Goal: Communication & Community: Participate in discussion

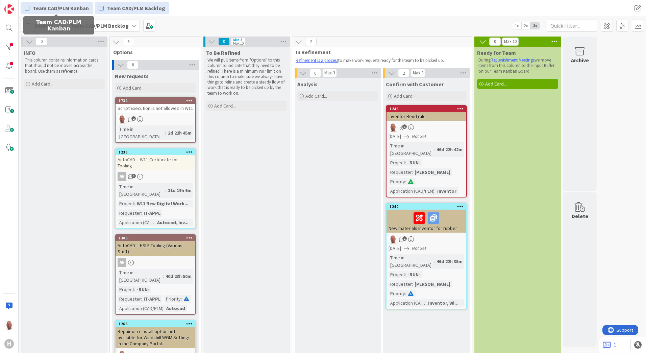
click at [65, 7] on span "Team CAD/PLM Kanban" at bounding box center [61, 8] width 56 height 8
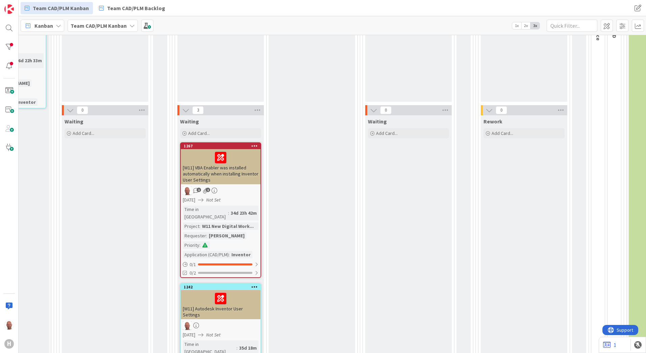
scroll to position [473, 181]
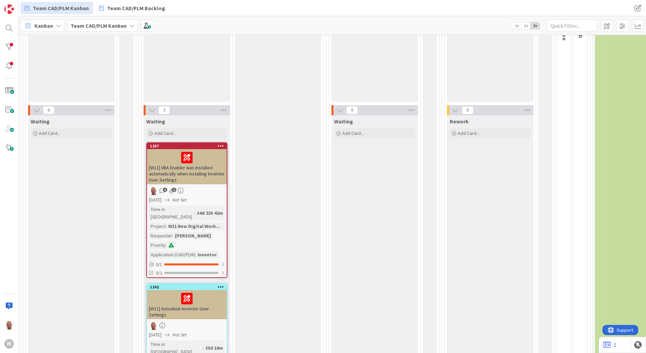
click at [169, 172] on div "[W11] VBA Enabler was installed automatically when installing Inventor User Set…" at bounding box center [187, 166] width 80 height 35
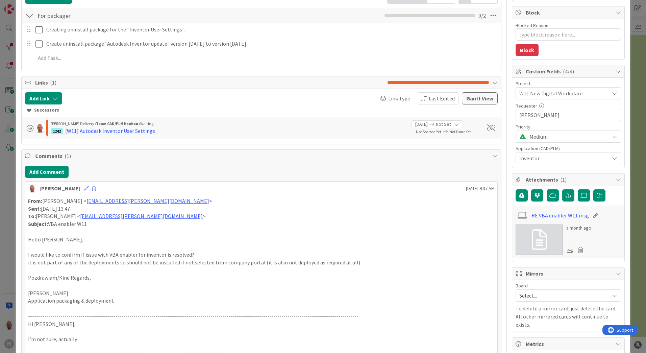
scroll to position [135, 0]
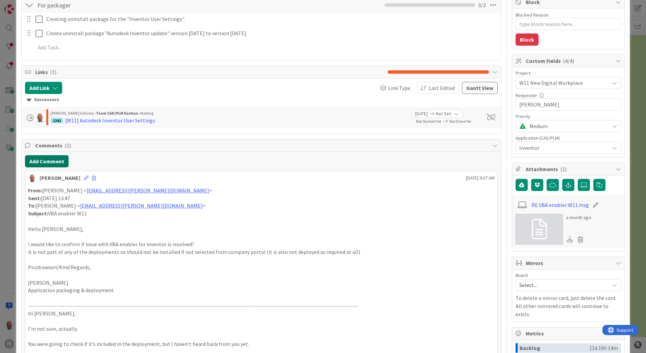
click at [42, 161] on button "Add Comment" at bounding box center [47, 161] width 44 height 12
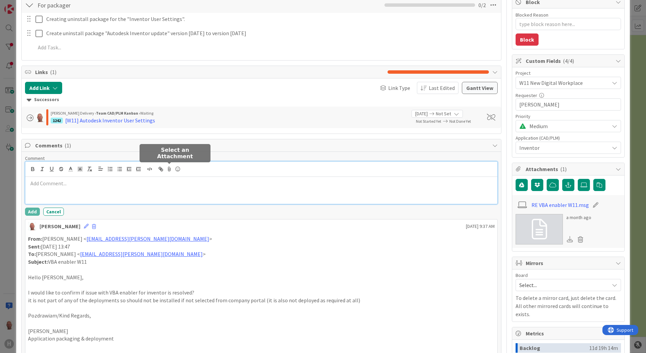
click at [170, 168] on icon at bounding box center [170, 168] width 8 height 9
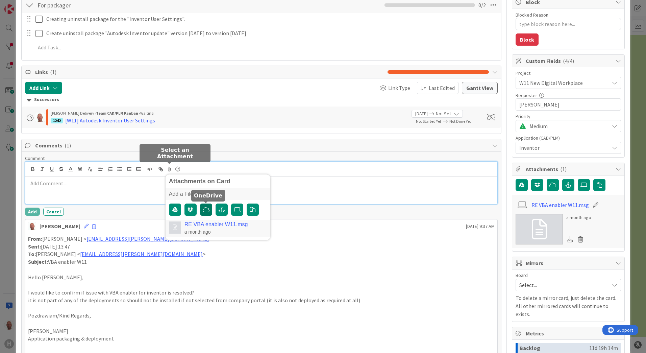
click at [206, 209] on icon "button" at bounding box center [206, 209] width 7 height 5
type textarea "x"
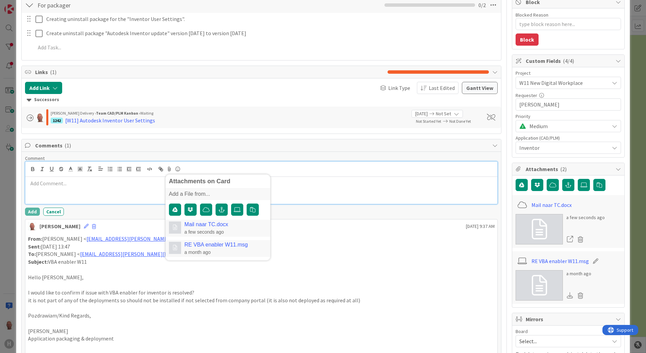
click at [63, 183] on p at bounding box center [261, 183] width 467 height 8
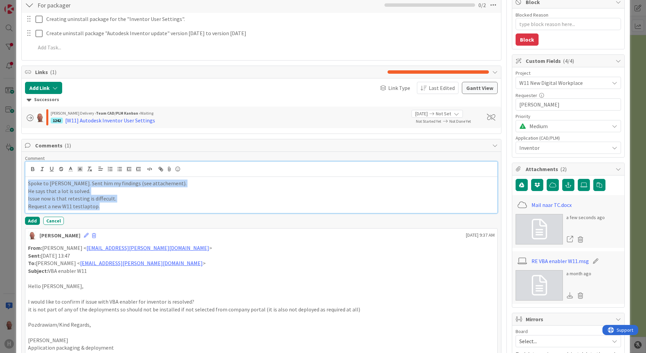
drag, startPoint x: 104, startPoint y: 206, endPoint x: 20, endPoint y: 180, distance: 88.1
click at [20, 180] on div "ID 1267 Team CAD/PLM Kanban Waiting Title 84 / 128 [W11] VBA Enabler was instal…" at bounding box center [323, 321] width 614 height 895
copy div "Spoke to [PERSON_NAME]. Sent him my findings (see attachement). He says that a …"
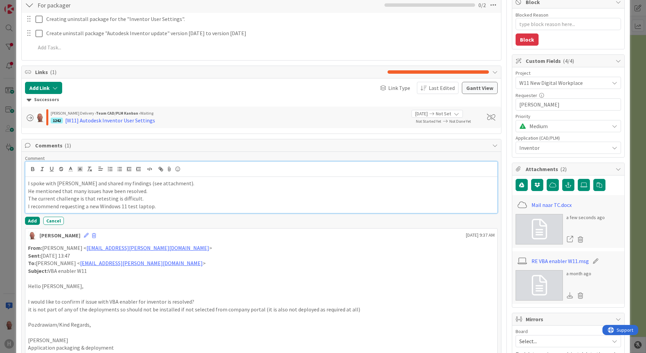
click at [48, 206] on p "I recommend requesting a new Windows 11 test laptop." at bounding box center [261, 206] width 467 height 8
click at [54, 207] on p "I requesting a new Windows 11 test laptop." at bounding box center [261, 206] width 467 height 8
click at [81, 195] on p "The current challenge is that retesting is difficult." at bounding box center [261, 199] width 467 height 8
click at [31, 220] on button "Add" at bounding box center [32, 221] width 15 height 8
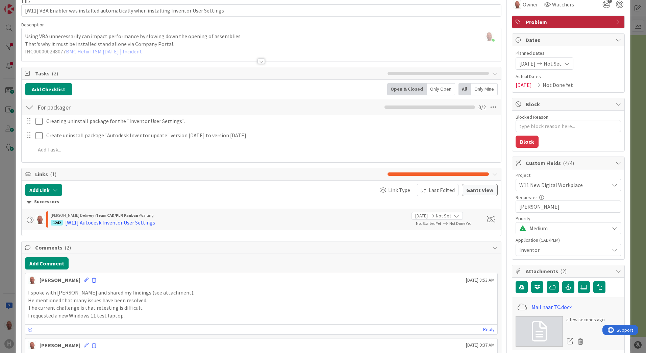
scroll to position [0, 0]
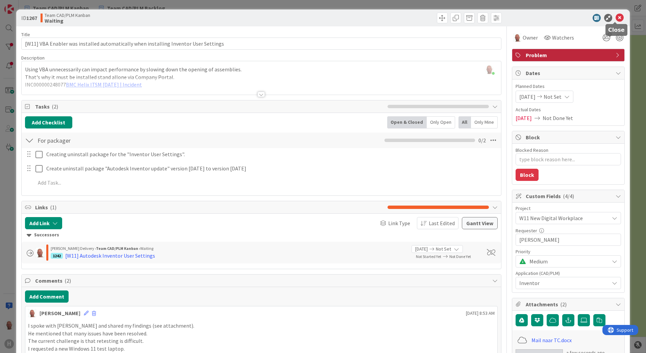
click at [616, 17] on icon at bounding box center [620, 18] width 8 height 8
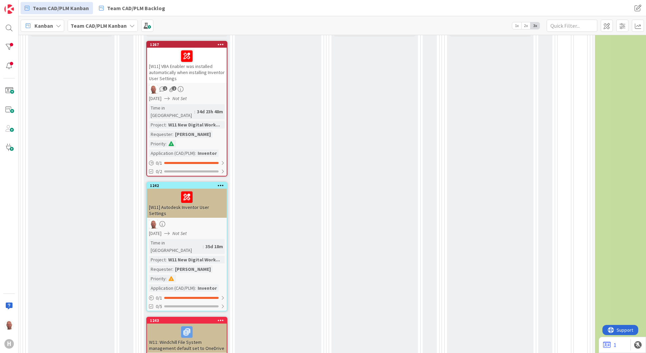
click at [202, 198] on div "[W11] Autodesk Inventor User Settings" at bounding box center [187, 203] width 80 height 29
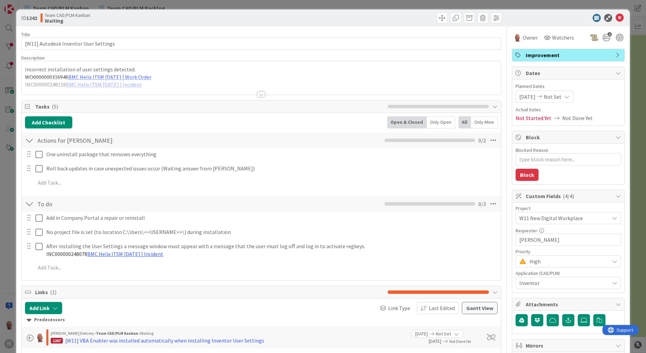
type textarea "x"
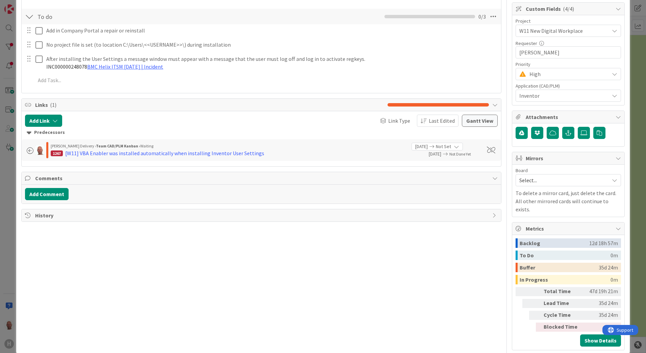
scroll to position [191, 0]
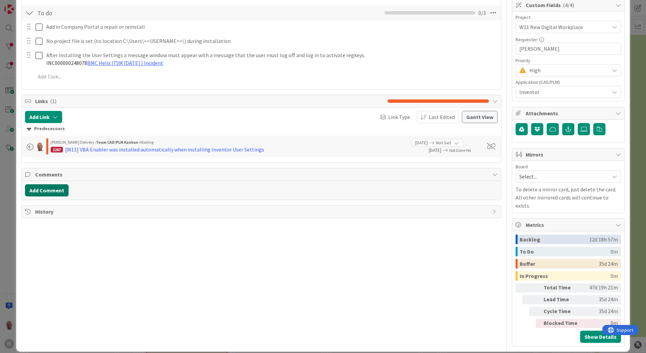
click at [42, 190] on button "Add Comment" at bounding box center [47, 190] width 44 height 12
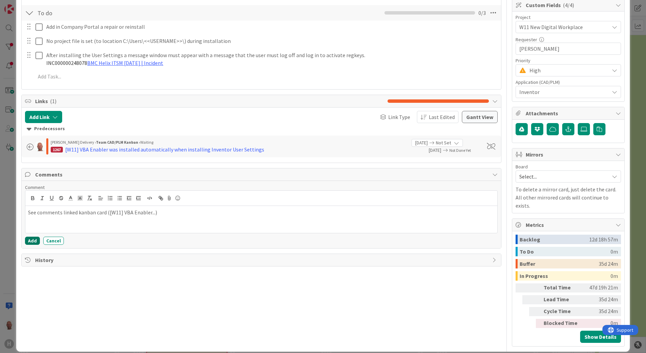
click at [32, 240] on button "Add" at bounding box center [32, 241] width 15 height 8
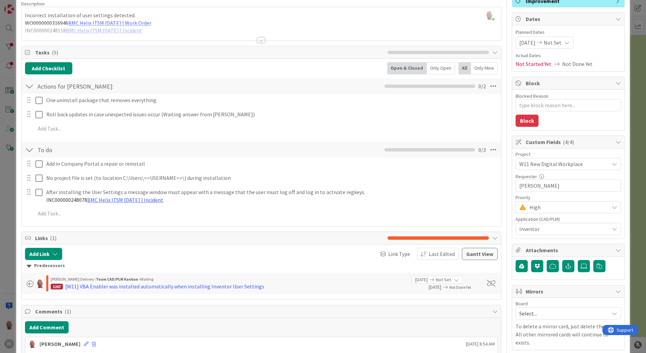
scroll to position [169, 0]
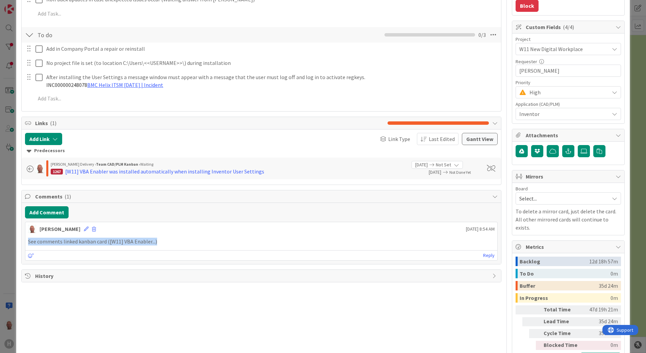
drag, startPoint x: 183, startPoint y: 242, endPoint x: 28, endPoint y: 243, distance: 154.8
click at [28, 243] on p "See comments linked kanban card ([W11] VBA Enabler...)" at bounding box center [261, 242] width 467 height 8
copy p "See comments linked kanban card ([W11] VBA Enabler...)"
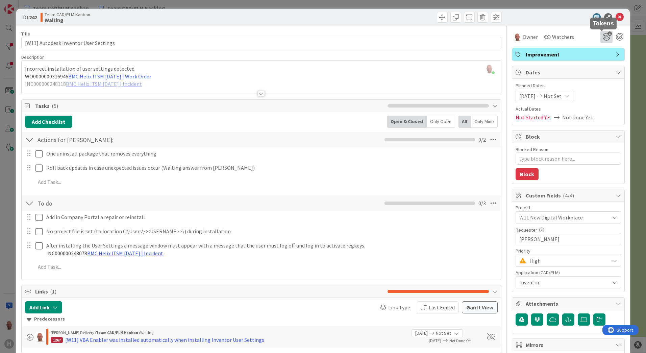
scroll to position [0, 0]
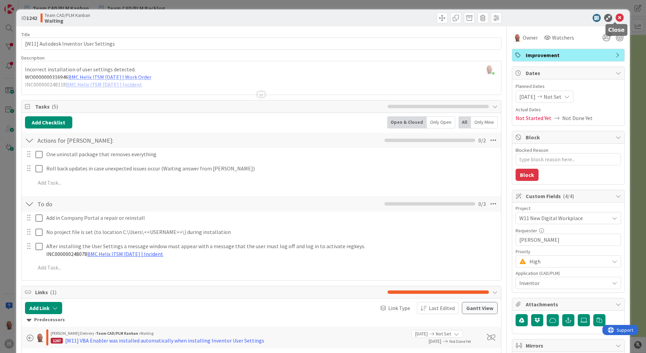
click at [616, 18] on icon at bounding box center [620, 18] width 8 height 8
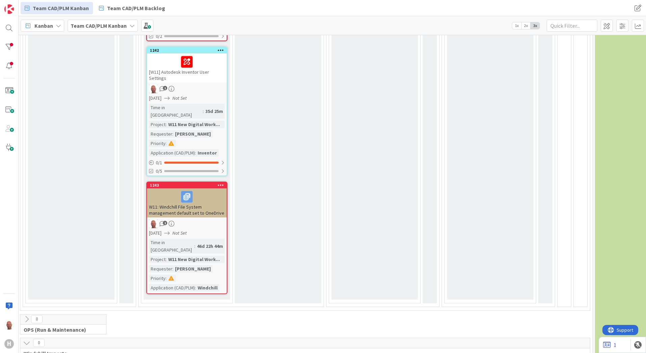
click at [188, 189] on div "W11: Windchill File System management default set to OneDrive" at bounding box center [187, 202] width 80 height 29
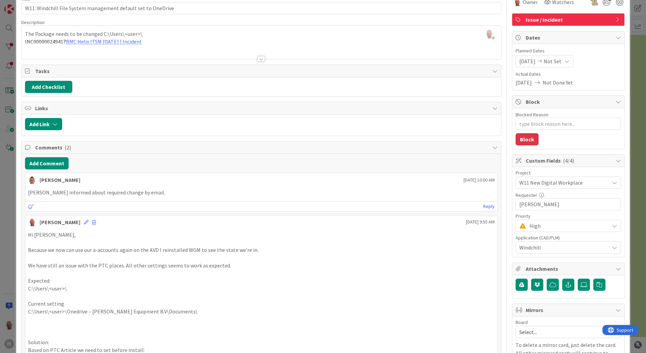
scroll to position [22, 0]
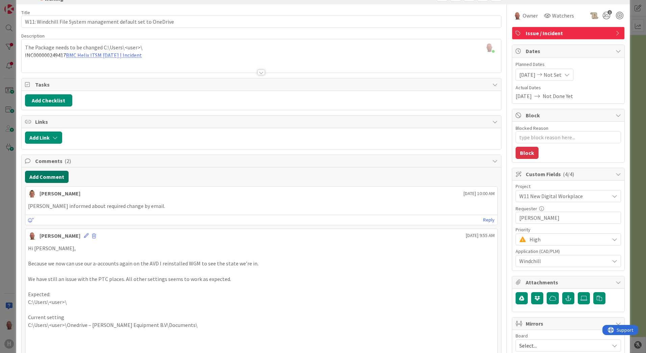
click at [57, 176] on button "Add Comment" at bounding box center [47, 177] width 44 height 12
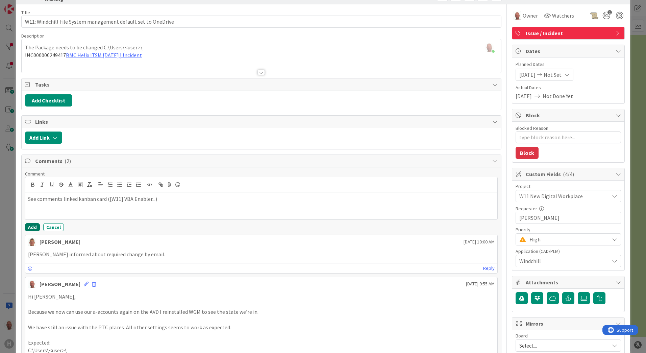
click at [32, 226] on button "Add" at bounding box center [32, 227] width 15 height 8
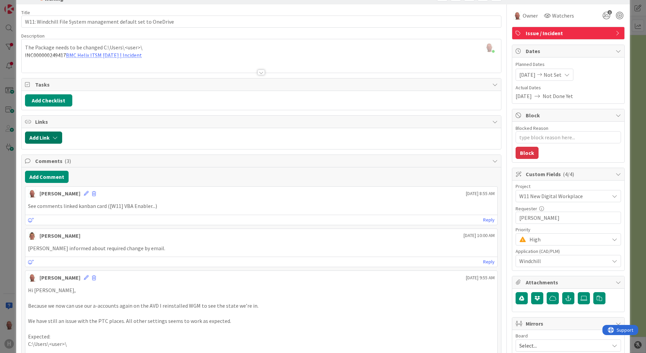
click at [51, 138] on button "Add Link" at bounding box center [43, 137] width 37 height 12
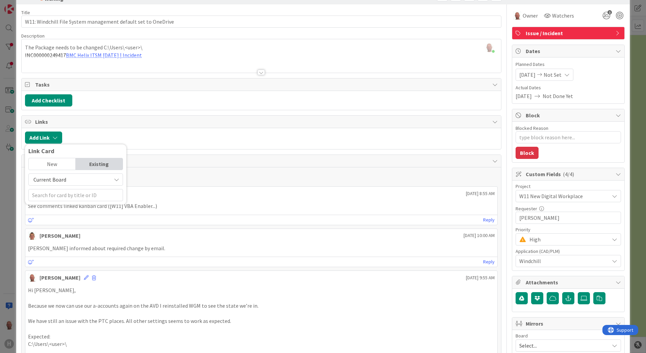
click at [101, 163] on div "Existing" at bounding box center [99, 163] width 47 height 11
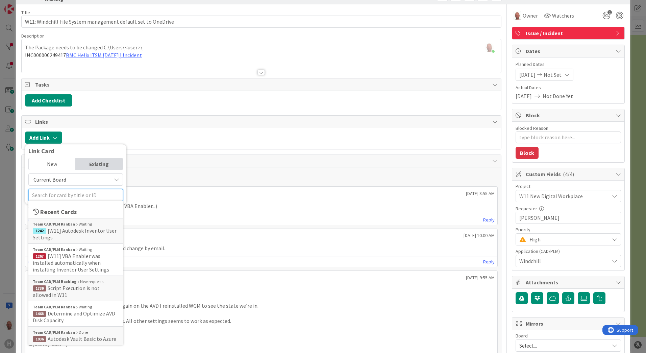
click at [95, 195] on input "text" at bounding box center [75, 195] width 95 height 12
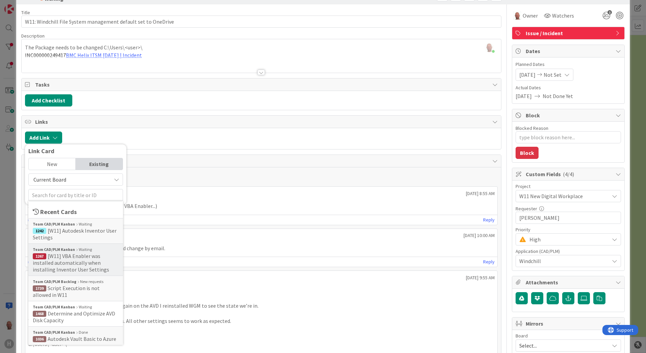
click at [73, 260] on span "[W11] VBA Enabler was installed automatically when installing Inventor User Set…" at bounding box center [71, 262] width 76 height 20
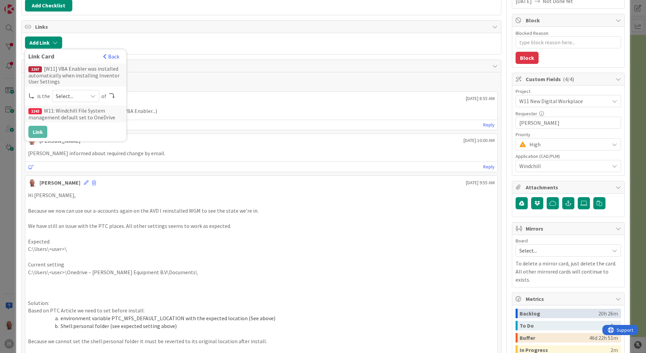
scroll to position [123, 0]
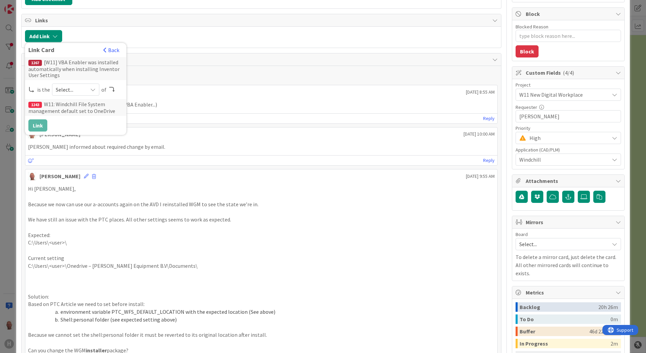
click at [68, 66] on div "1267 [W11] VBA Enabler was installed automatically when installing Inventor Use…" at bounding box center [75, 68] width 101 height 23
click at [34, 63] on div "1267" at bounding box center [35, 63] width 14 height 6
click at [93, 90] on icon at bounding box center [92, 89] width 5 height 5
click at [80, 104] on span "parent" at bounding box center [111, 105] width 76 height 10
click at [38, 125] on button "Link" at bounding box center [37, 125] width 19 height 12
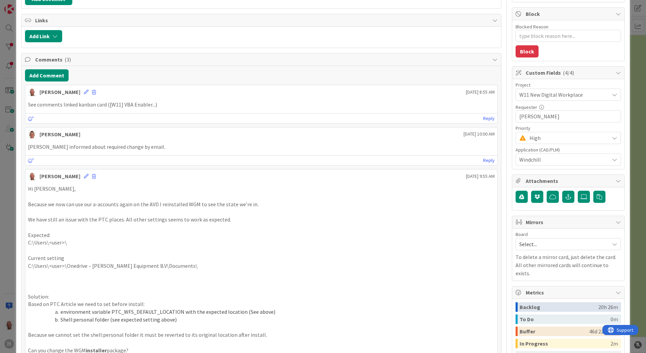
type textarea "x"
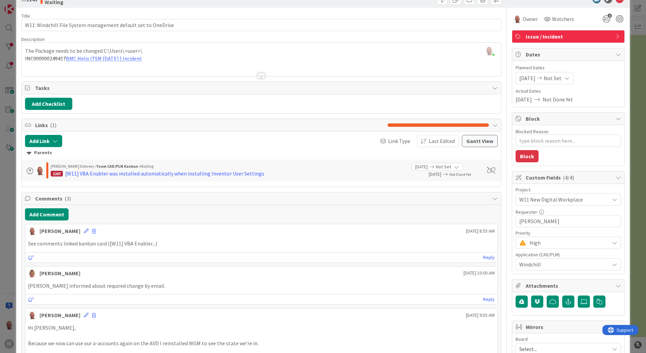
scroll to position [0, 0]
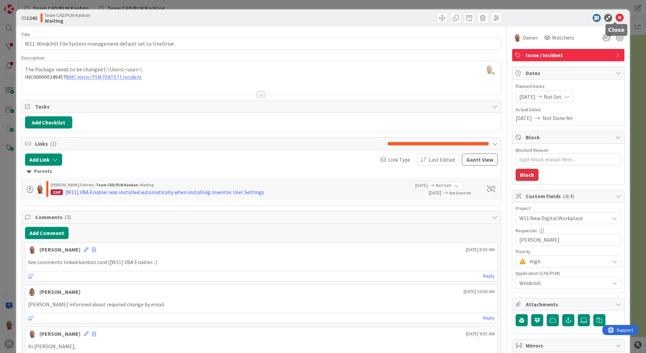
click at [616, 19] on icon at bounding box center [620, 18] width 8 height 8
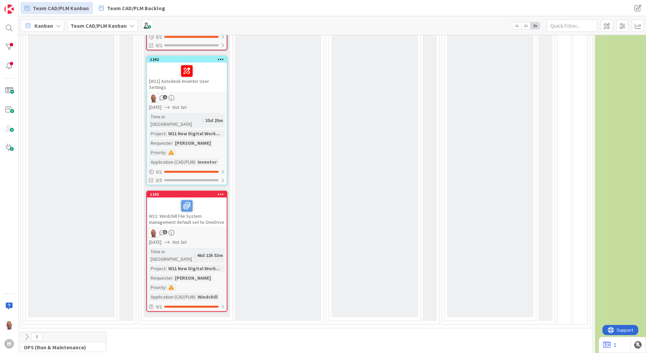
click at [297, 174] on div "Done Add Card..." at bounding box center [278, 36] width 87 height 570
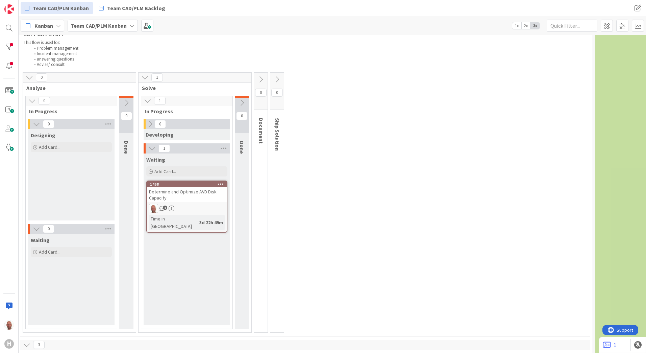
scroll to position [0, 181]
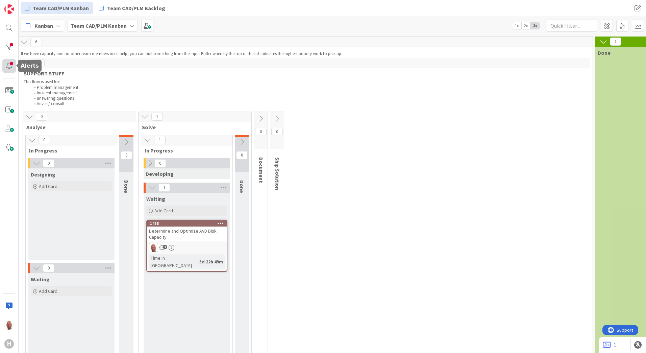
click at [10, 66] on div at bounding box center [9, 66] width 14 height 14
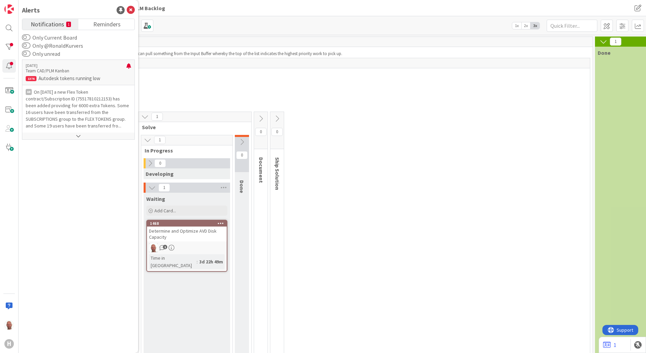
click at [502, 209] on div "0 Analyse 0 In Progress 0 Designing Add Card... 0 Waiting Add Card... 0 Done 1 …" at bounding box center [305, 244] width 567 height 264
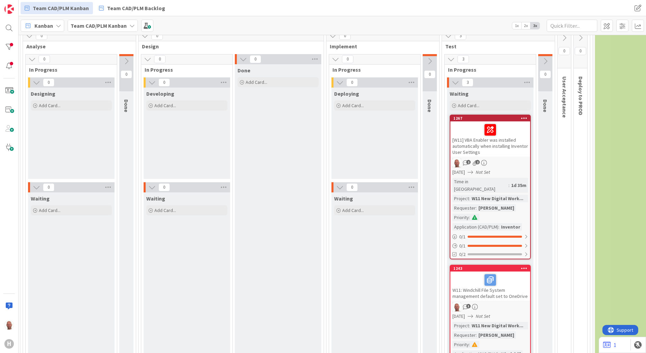
scroll to position [386, 181]
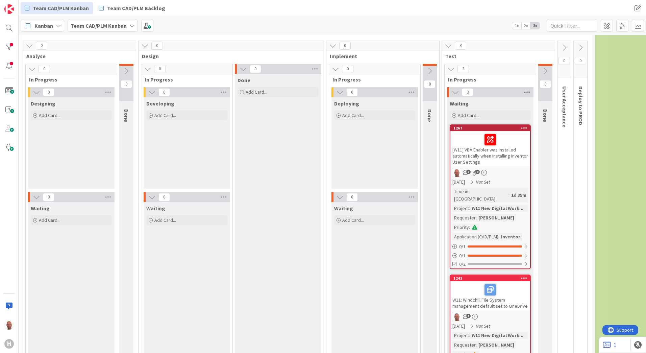
click at [528, 91] on icon at bounding box center [527, 92] width 9 height 10
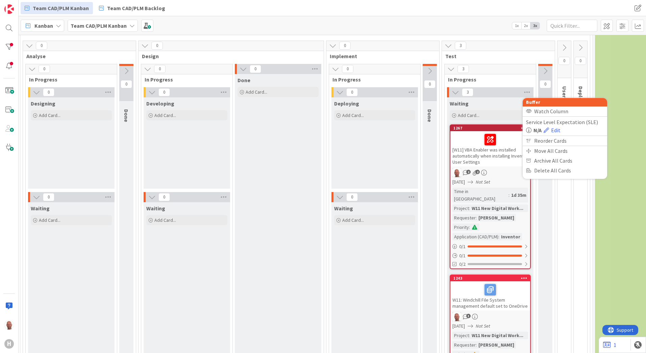
click at [273, 289] on div "Done Add Card..." at bounding box center [278, 342] width 87 height 536
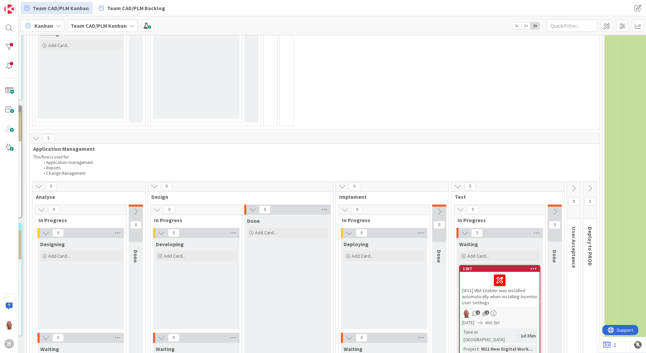
scroll to position [233, 171]
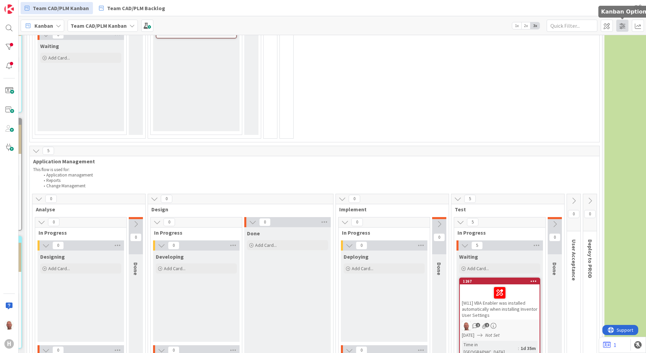
click at [622, 25] on span at bounding box center [622, 26] width 12 height 12
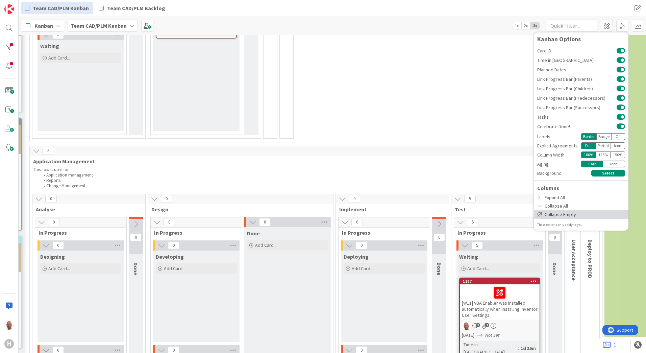
click at [557, 214] on div "Collapse Empty" at bounding box center [581, 214] width 95 height 8
click at [446, 80] on div "0 Analyse 0 In Progress 0 Designing Add Card... 0 Waiting Add Card... 0 Done 1 …" at bounding box center [314, 10] width 567 height 264
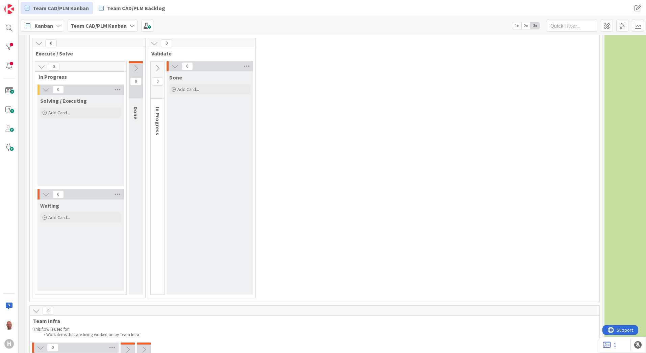
scroll to position [1361, 171]
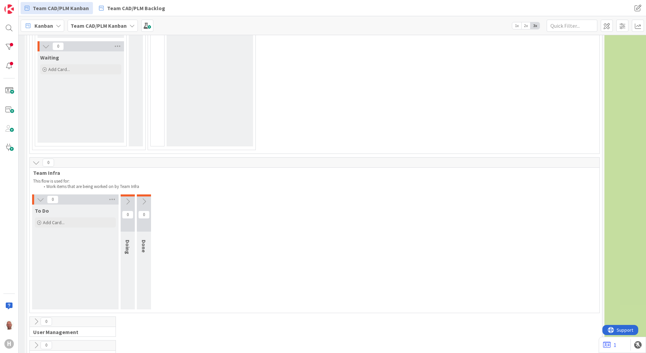
click at [37, 159] on icon at bounding box center [35, 162] width 7 height 7
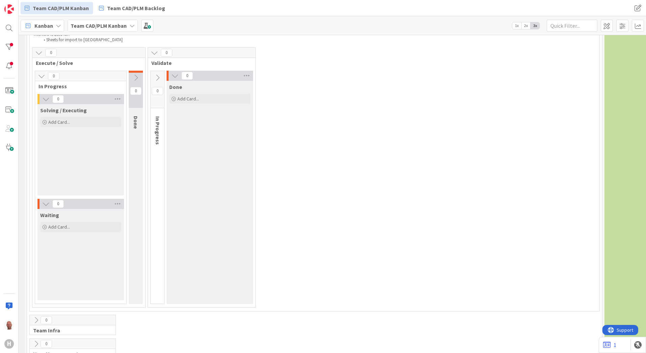
scroll to position [1192, 171]
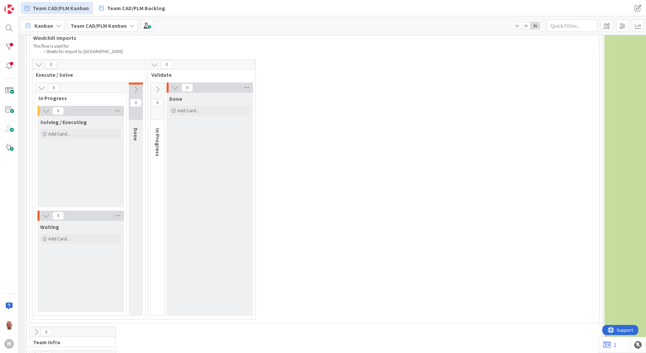
click at [40, 61] on icon at bounding box center [38, 64] width 7 height 7
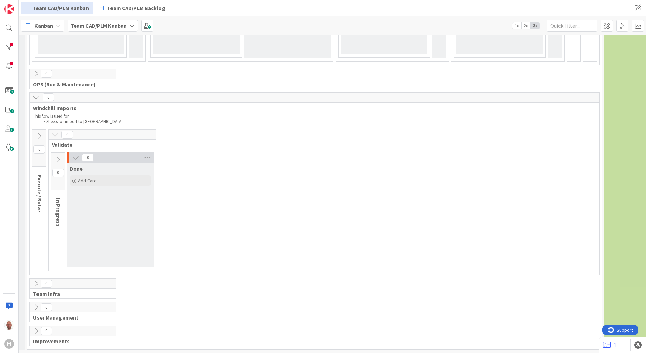
scroll to position [1107, 171]
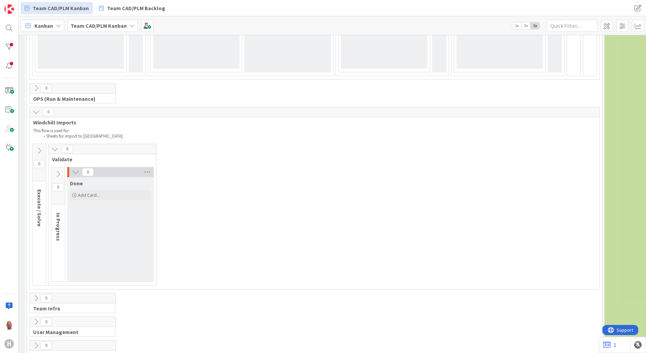
click at [39, 147] on icon at bounding box center [38, 150] width 7 height 7
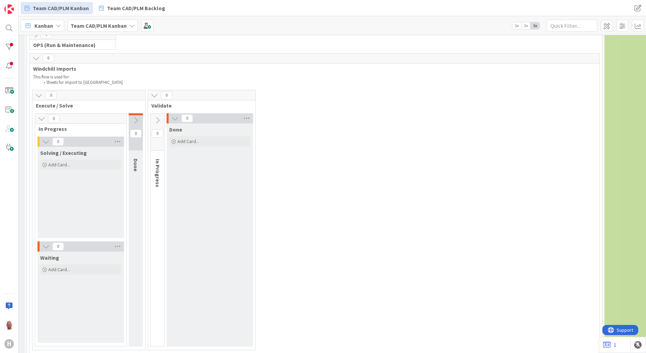
scroll to position [1158, 171]
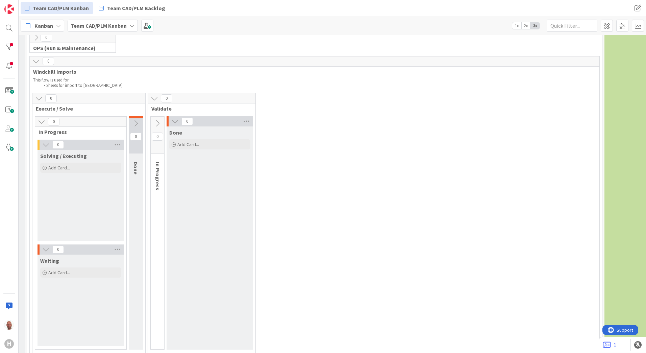
click at [154, 95] on icon at bounding box center [154, 98] width 7 height 7
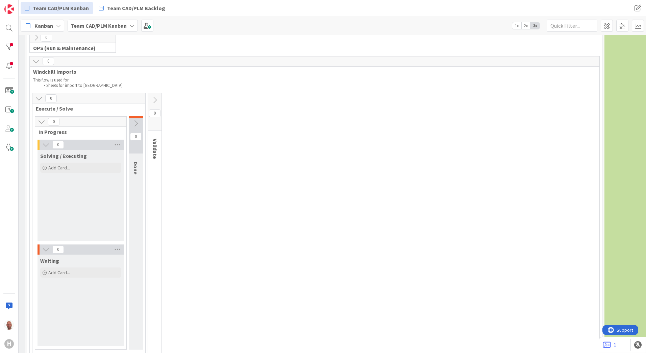
click at [39, 95] on icon at bounding box center [38, 98] width 7 height 7
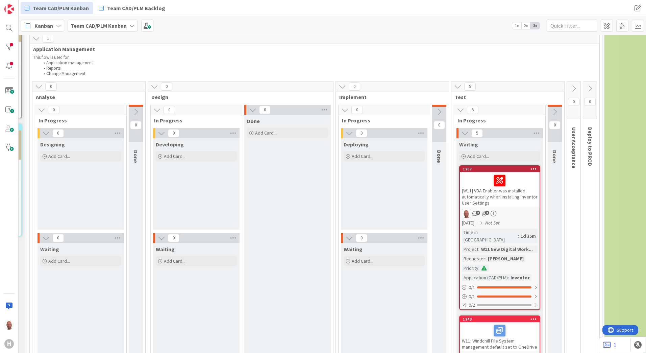
scroll to position [303, 171]
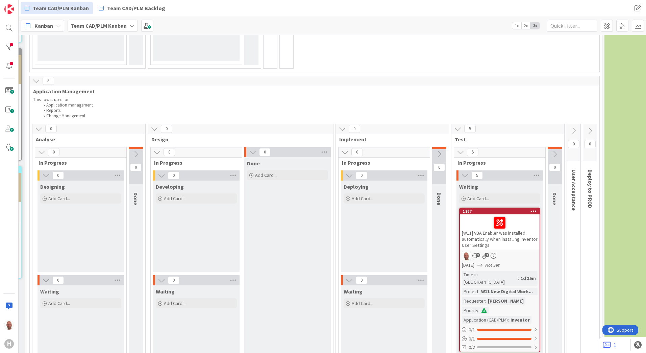
click at [40, 128] on icon at bounding box center [38, 128] width 7 height 7
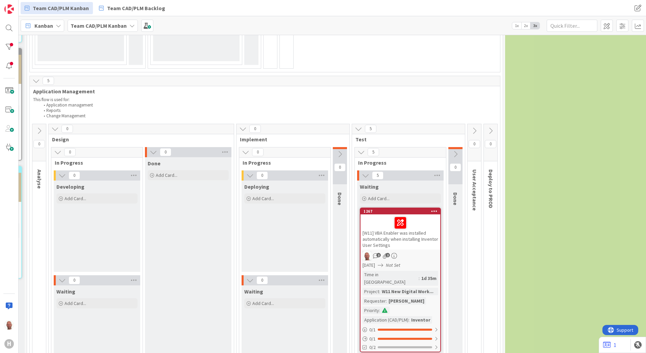
click at [55, 129] on icon at bounding box center [54, 128] width 7 height 7
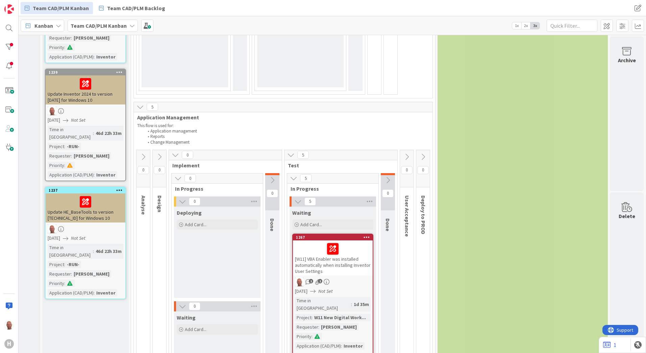
scroll to position [270, 72]
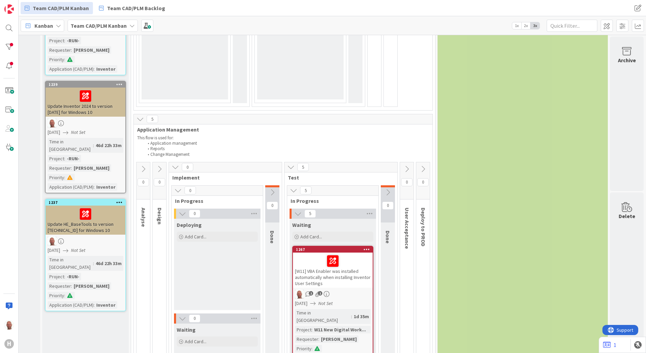
click at [172, 169] on icon at bounding box center [175, 166] width 7 height 7
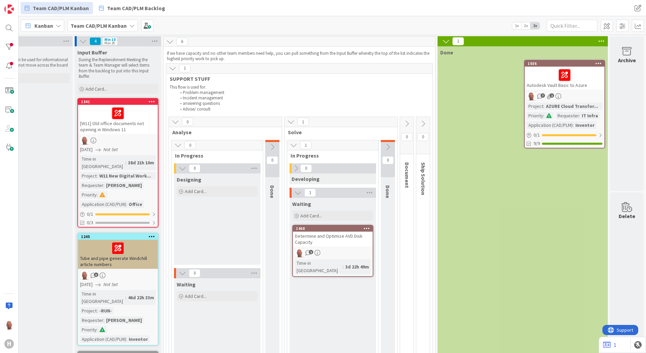
scroll to position [0, 40]
